Goal: Information Seeking & Learning: Learn about a topic

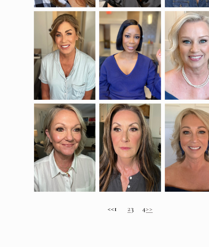
scroll to position [168, 0]
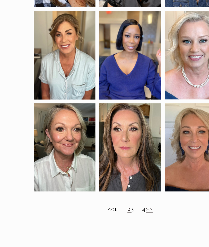
click at [127, 199] on link "2" at bounding box center [128, 202] width 3 height 7
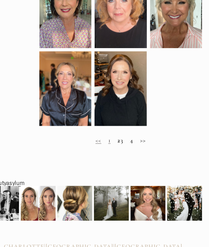
scroll to position [244, 0]
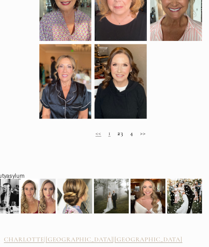
click at [113, 127] on h2 "<< 1 2 3 4 >>" at bounding box center [129, 126] width 146 height 6
click at [112, 126] on h2 "<< 1 2 3 4 >>" at bounding box center [129, 126] width 146 height 6
click at [126, 126] on strong "2" at bounding box center [127, 125] width 3 height 7
click at [130, 124] on h2 "<< 1 2 3 4 >>" at bounding box center [129, 126] width 146 height 6
click at [133, 126] on h2 "<< 1 2 3 4 >>" at bounding box center [129, 126] width 146 height 6
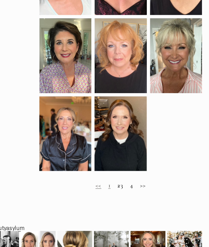
scroll to position [203, 0]
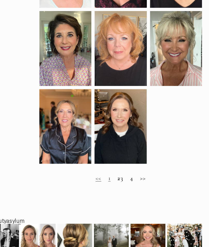
click at [118, 163] on link "1" at bounding box center [119, 166] width 2 height 7
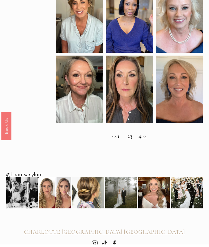
scroll to position [252, 0]
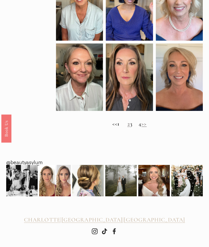
click at [135, 123] on h2 "<< 1 2 3 4 >>" at bounding box center [129, 124] width 146 height 6
click at [136, 125] on h2 "<< 1 2 3 4 >>" at bounding box center [129, 124] width 146 height 6
click at [146, 125] on link ">>" at bounding box center [143, 123] width 5 height 7
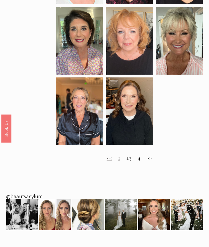
scroll to position [213, 0]
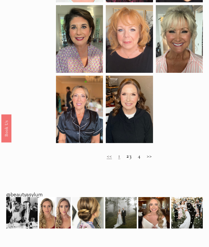
click at [152, 159] on h2 "<< 1 2 3 4 >>" at bounding box center [129, 156] width 146 height 6
click at [152, 160] on h2 "<< 1 2 3 4 >>" at bounding box center [129, 156] width 146 height 6
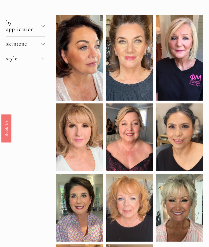
scroll to position [0, 0]
